Goal: Task Accomplishment & Management: Complete application form

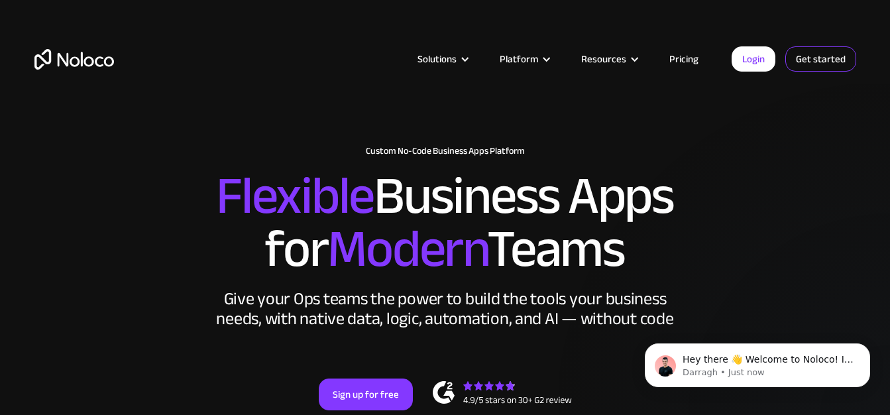
click at [813, 66] on link "Get started" at bounding box center [820, 58] width 71 height 25
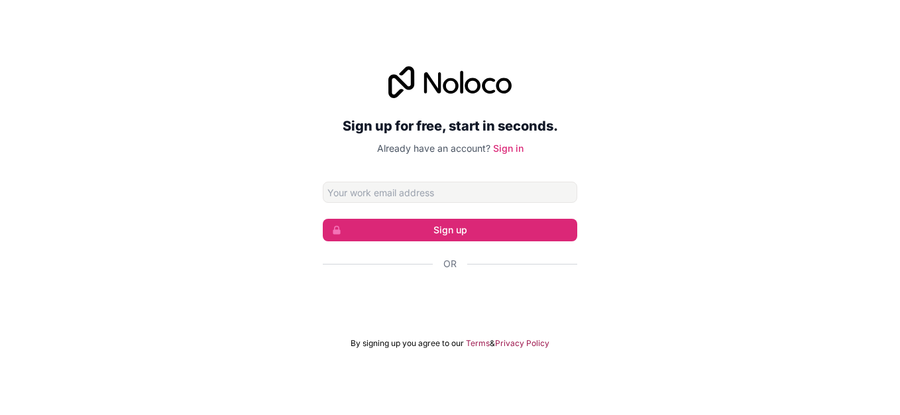
click at [488, 314] on div at bounding box center [450, 301] width 255 height 30
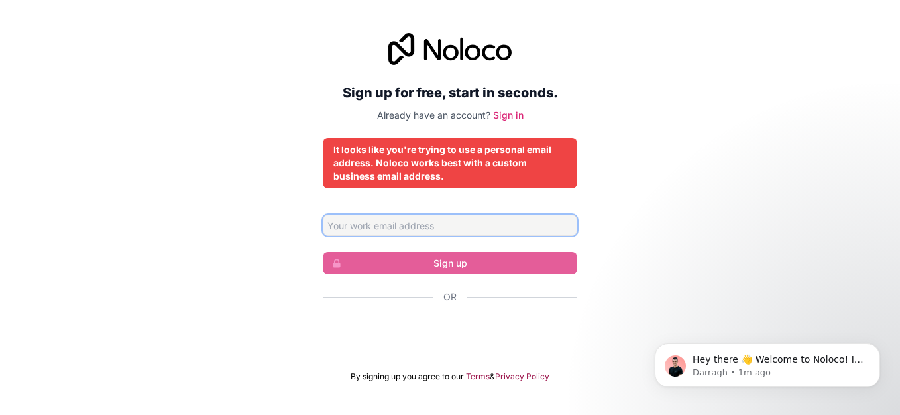
click at [532, 220] on input "Email address" at bounding box center [450, 225] width 255 height 21
type input "yourdeadbuddy133@gmail.com"
